Goal: Check status: Check status

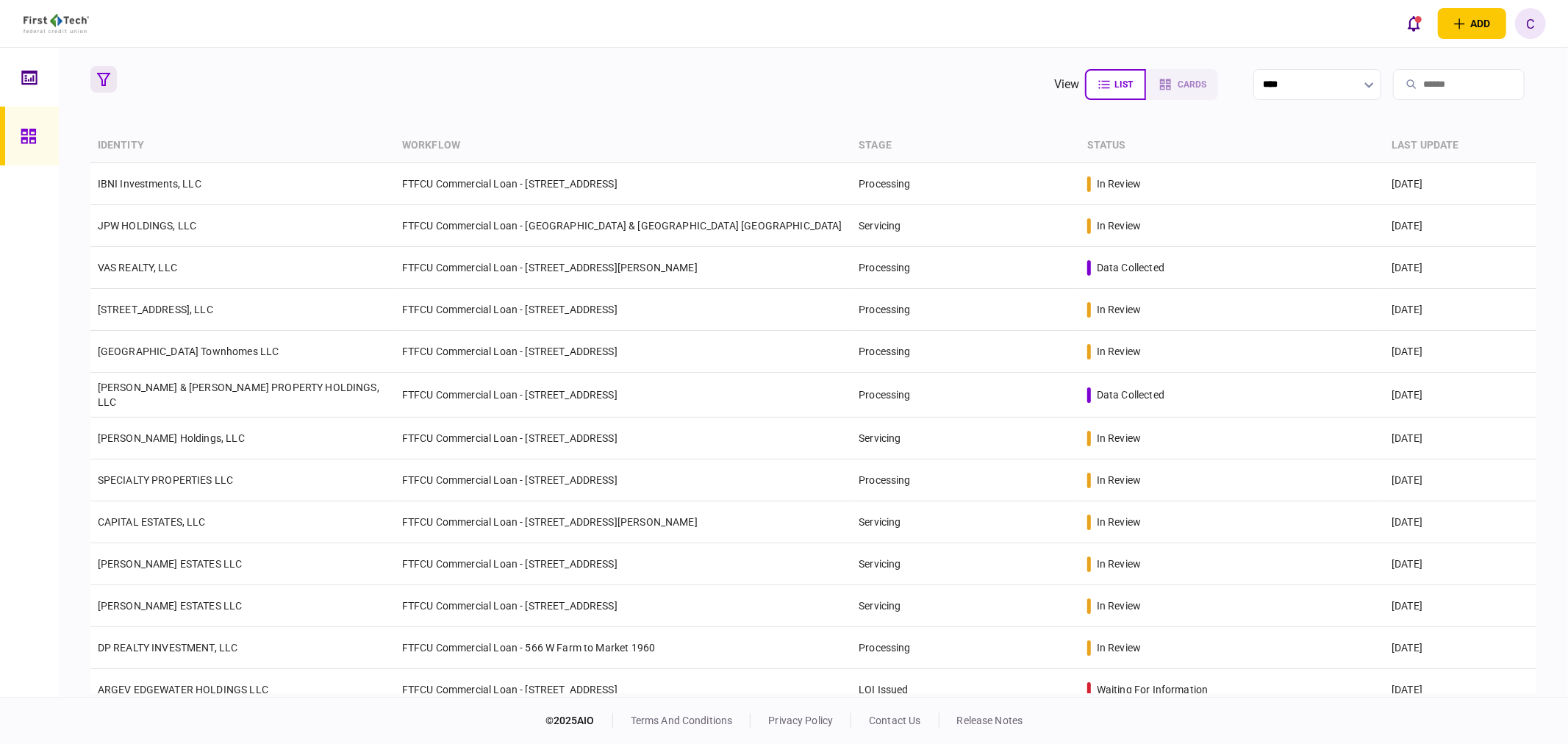
click at [107, 75] on icon "button" at bounding box center [103, 79] width 13 height 13
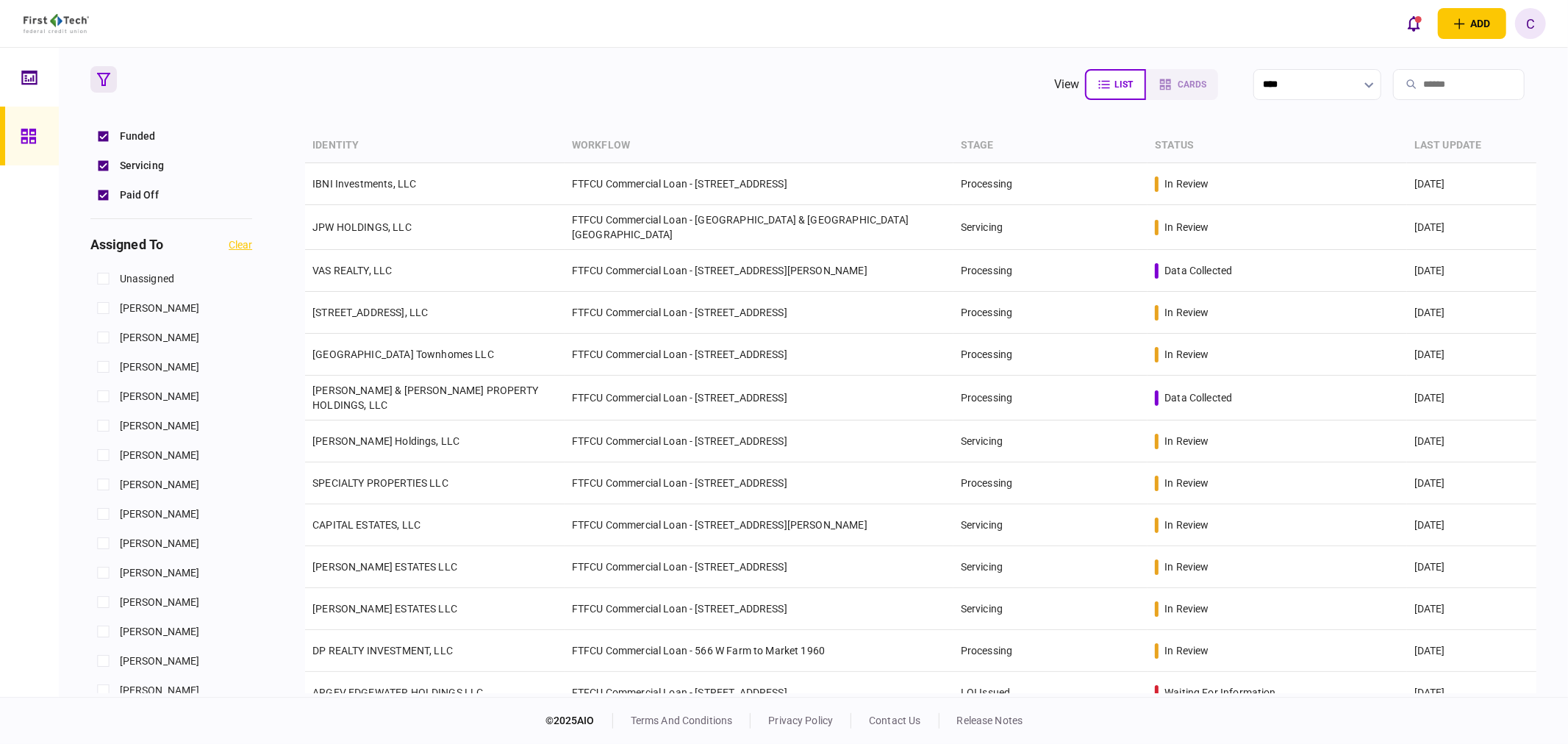
scroll to position [571, 0]
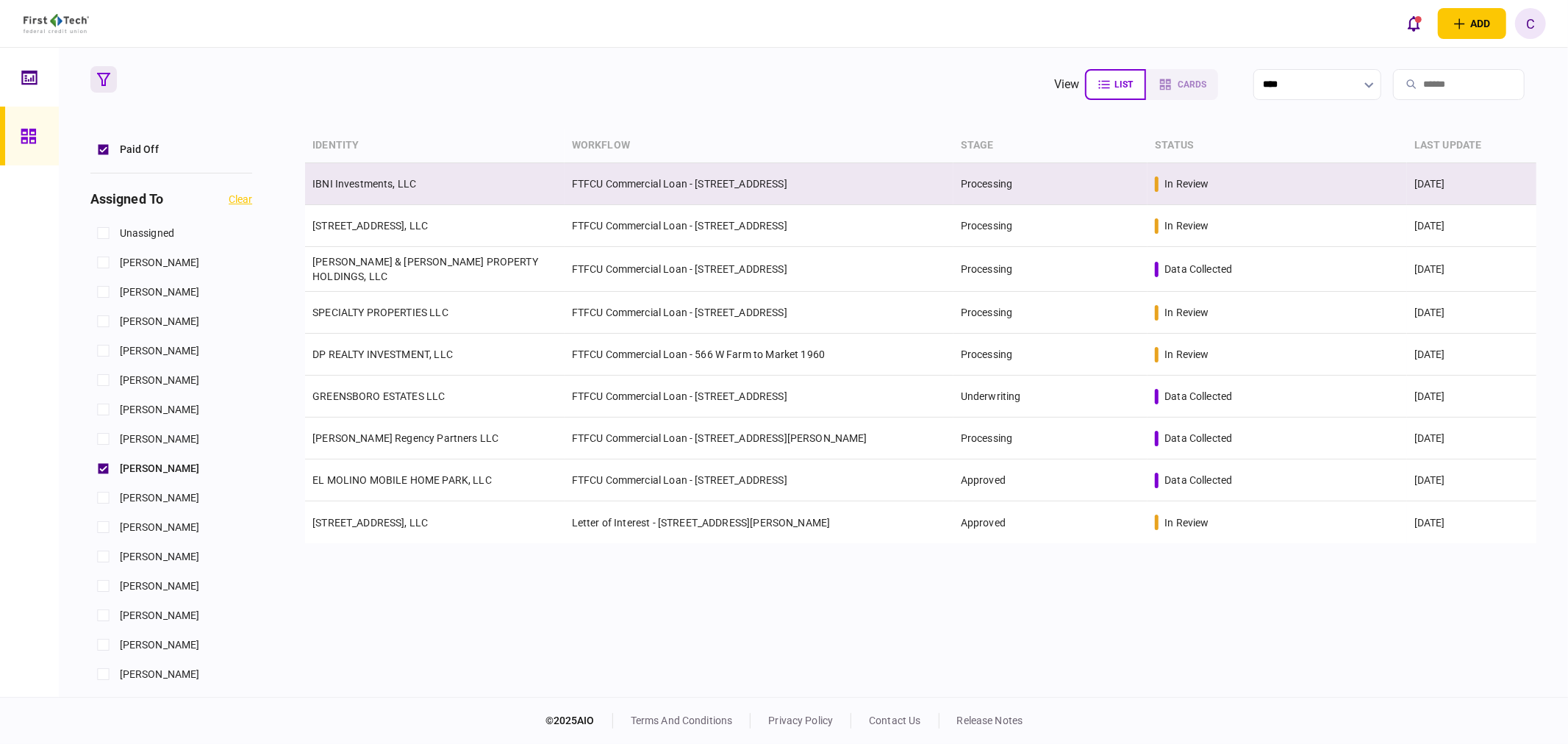
click at [405, 183] on link "IBNI Investments, LLC" at bounding box center [363, 183] width 104 height 12
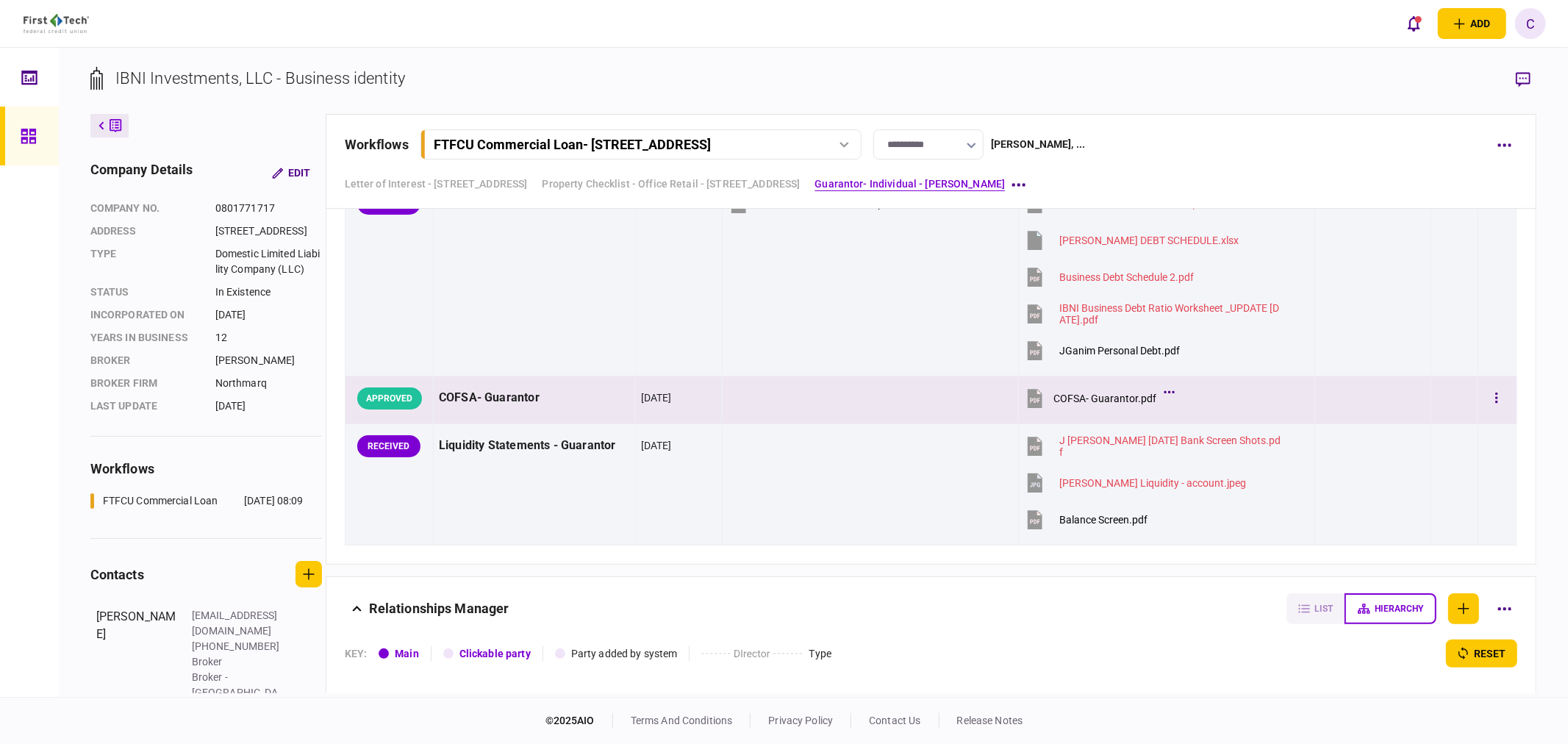
scroll to position [4899, 0]
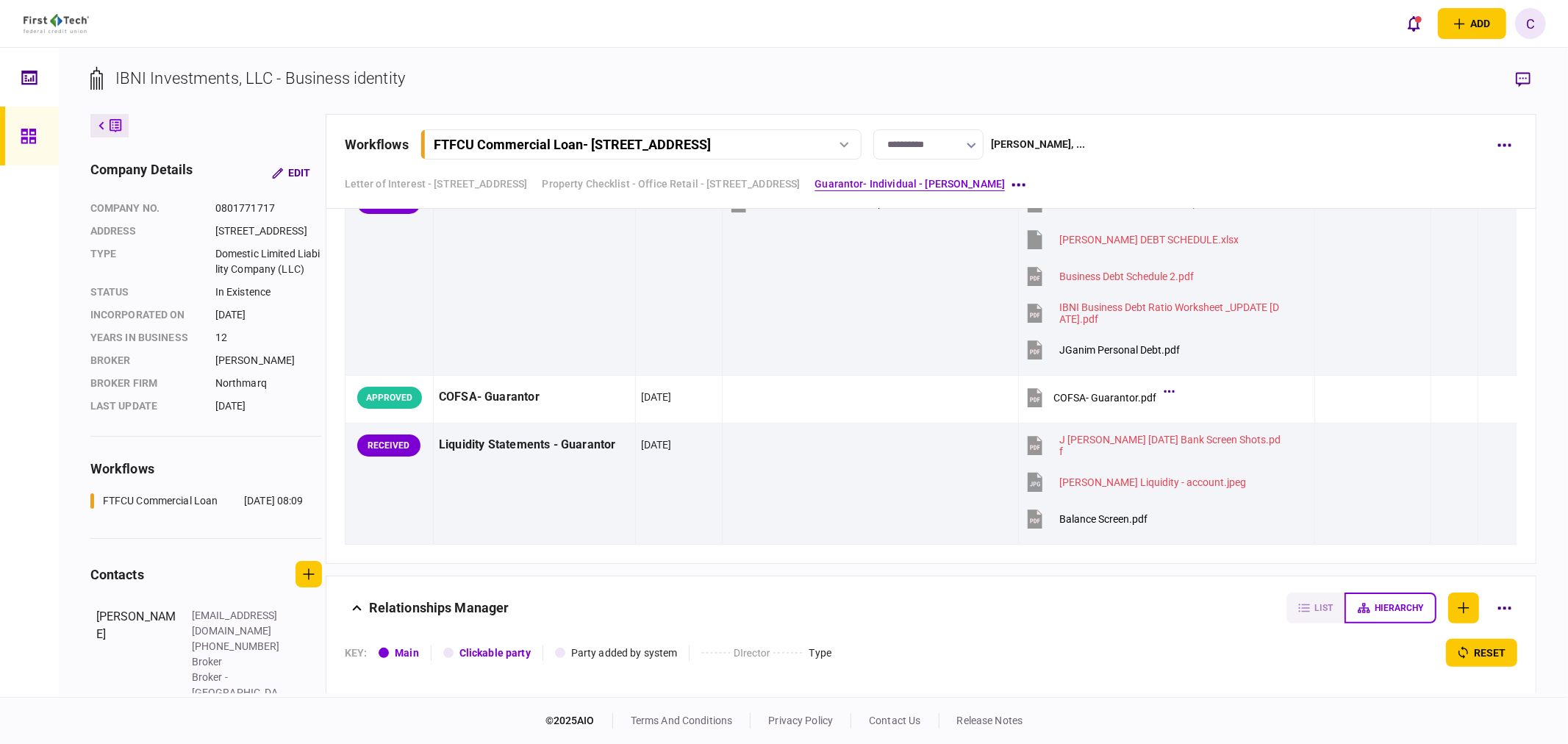
drag, startPoint x: 1107, startPoint y: 520, endPoint x: 1150, endPoint y: 601, distance: 91.7
click at [1150, 601] on div "Letter of Interest - [STREET_ADDRESS] [PERSON_NAME] , [PERSON_NAME][GEOGRAPHIC_…" at bounding box center [931, 450] width 1211 height 484
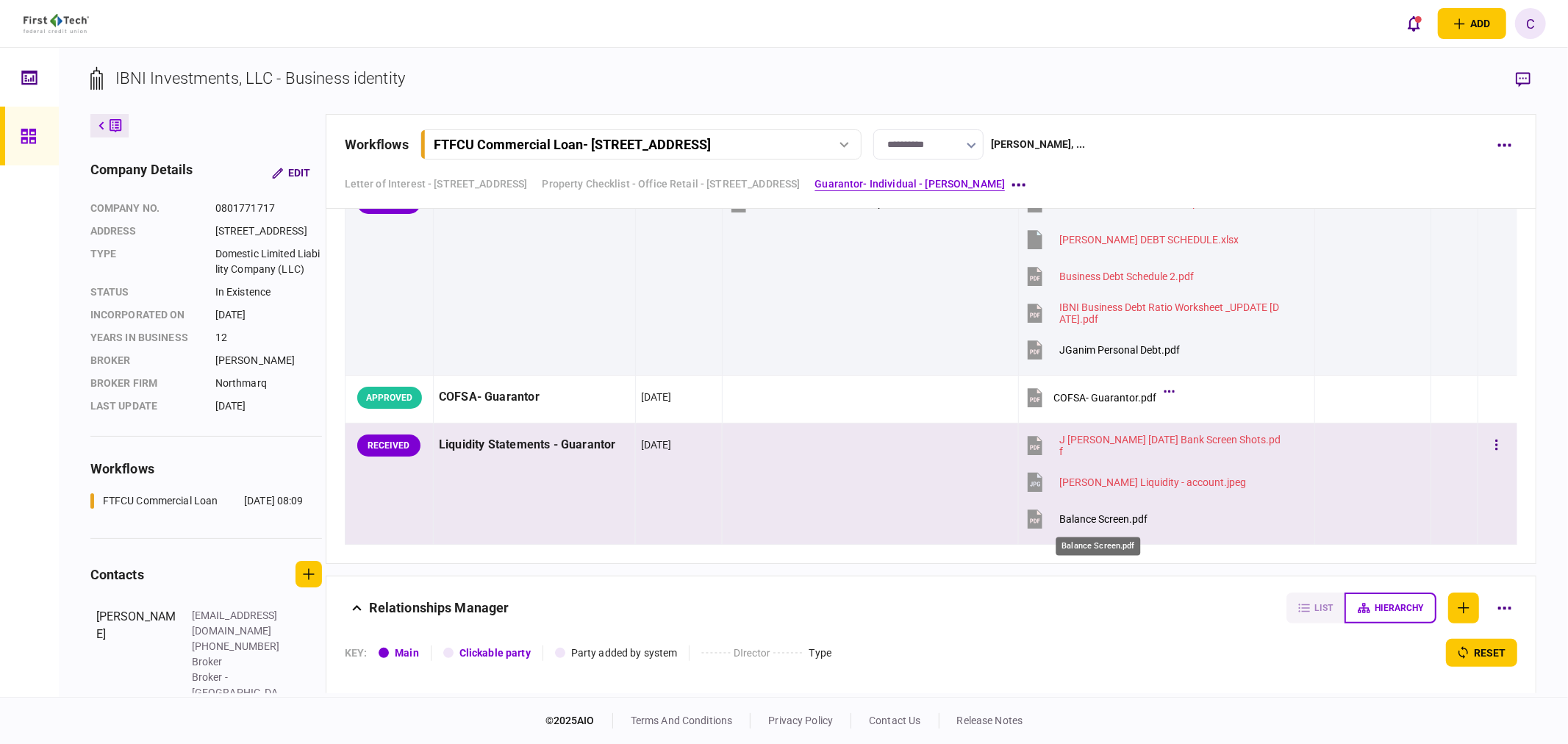
click at [1096, 522] on div "Balance Screen.pdf" at bounding box center [1102, 519] width 88 height 12
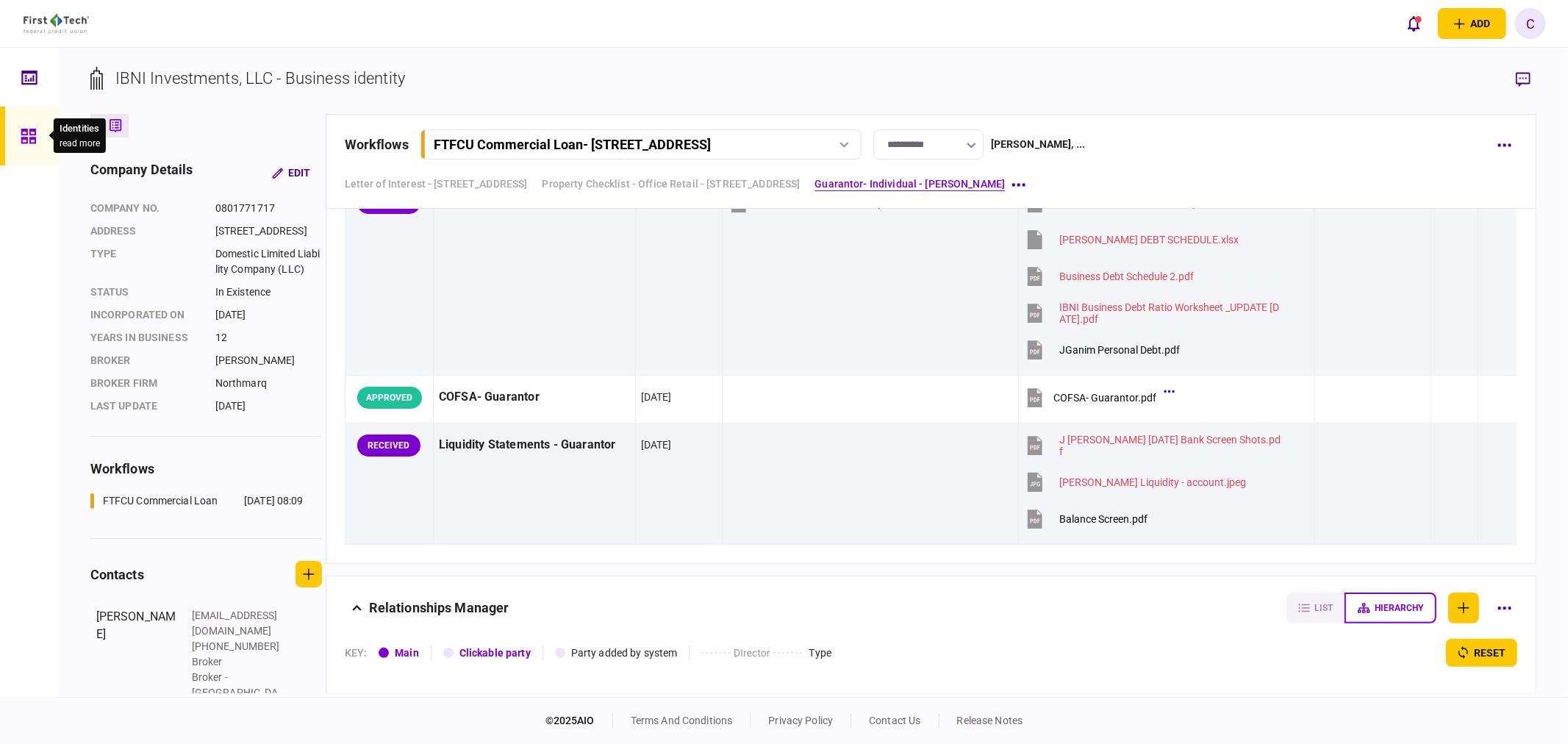
drag, startPoint x: 26, startPoint y: 143, endPoint x: 9, endPoint y: 188, distance: 48.1
click at [26, 143] on icon at bounding box center [28, 136] width 16 height 17
